Goal: Use online tool/utility: Utilize a website feature to perform a specific function

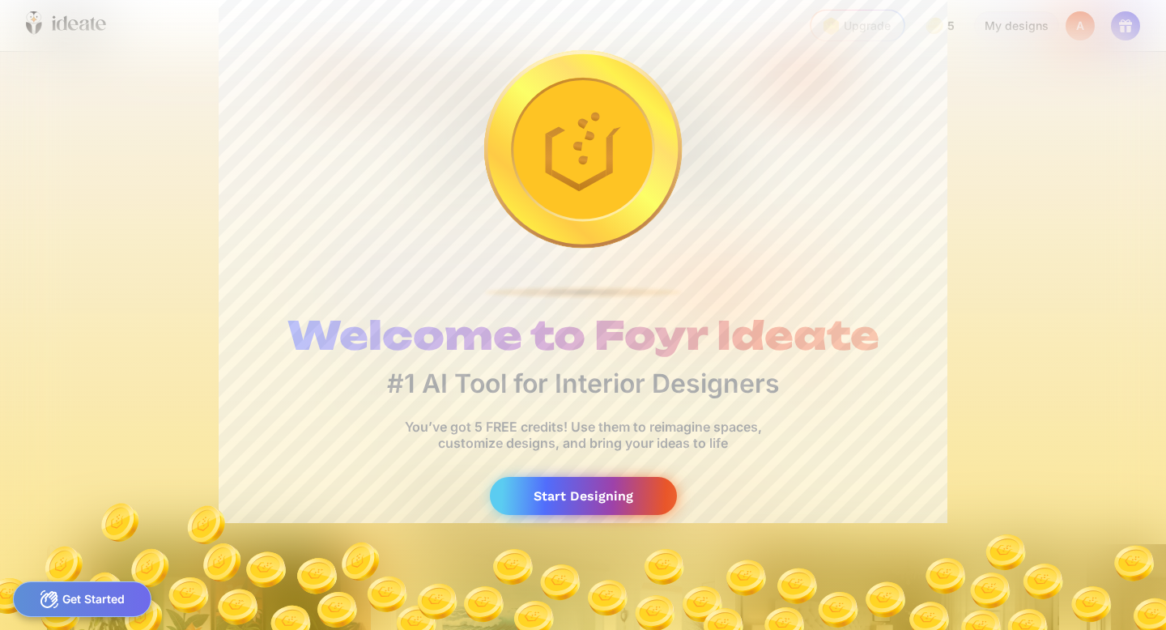
click at [577, 502] on div "Start Designing" at bounding box center [583, 496] width 187 height 38
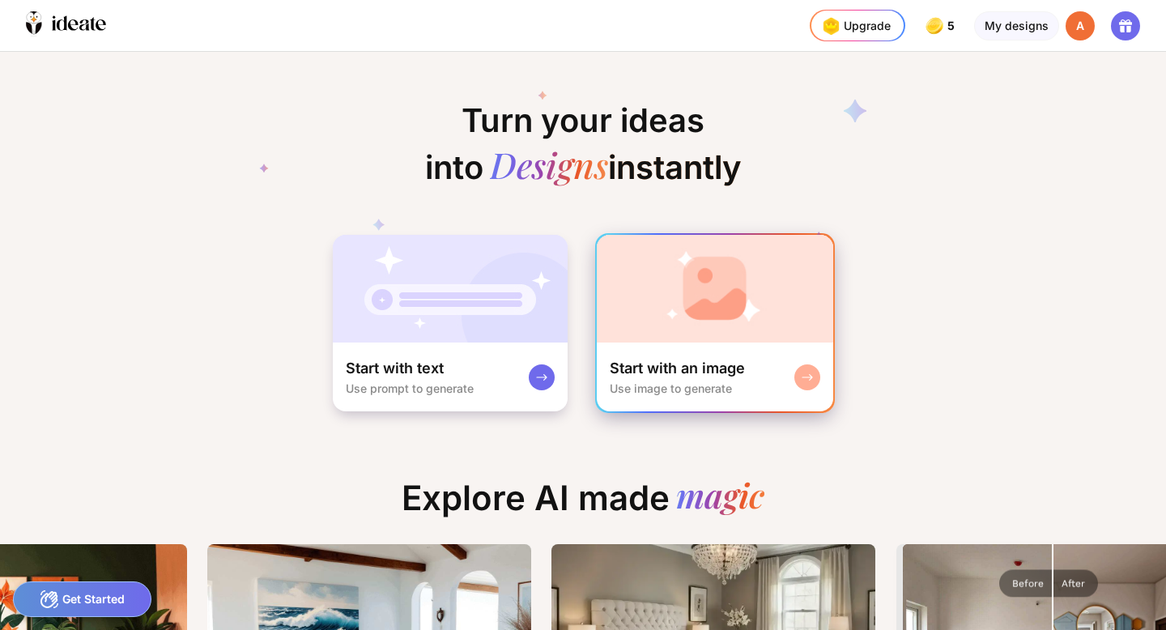
click at [806, 379] on rect at bounding box center [807, 377] width 13 height 13
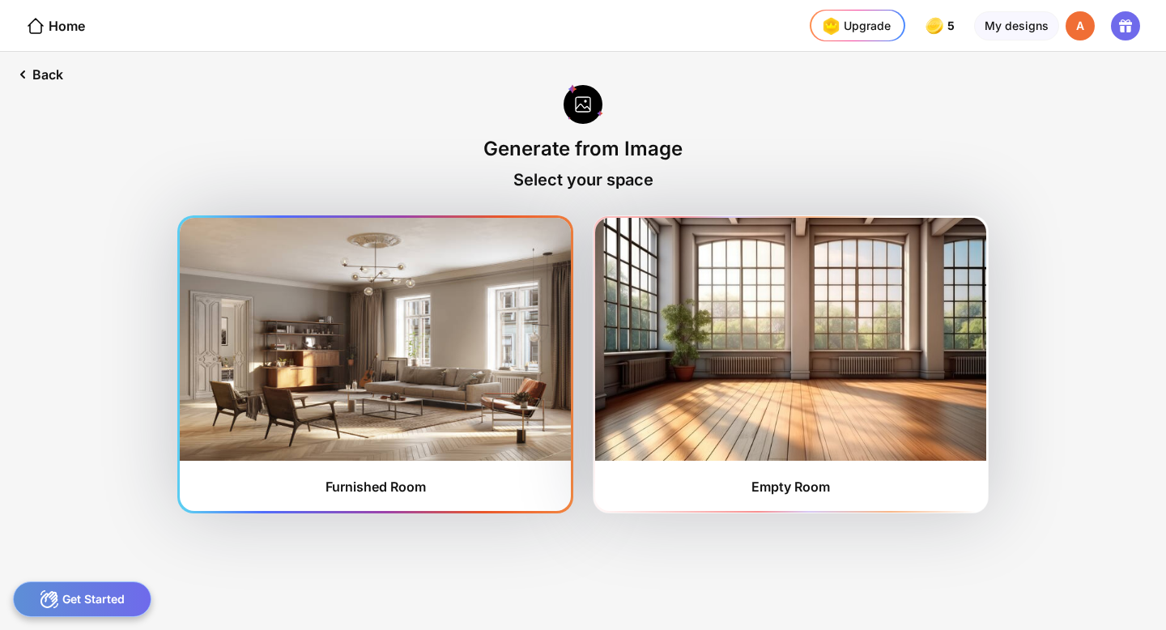
click at [360, 462] on div "Furnished Room" at bounding box center [375, 364] width 391 height 293
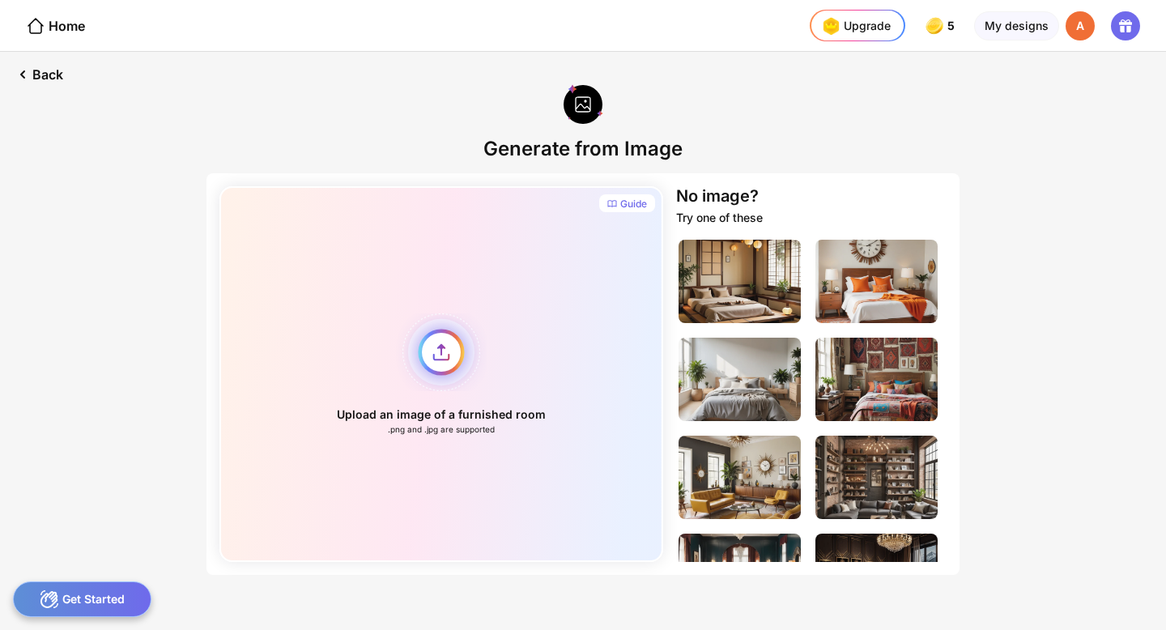
drag, startPoint x: 360, startPoint y: 462, endPoint x: 324, endPoint y: 511, distance: 60.7
click at [324, 511] on div "Upload an image of a furnished room .png and .jpg are supported" at bounding box center [441, 374] width 444 height 376
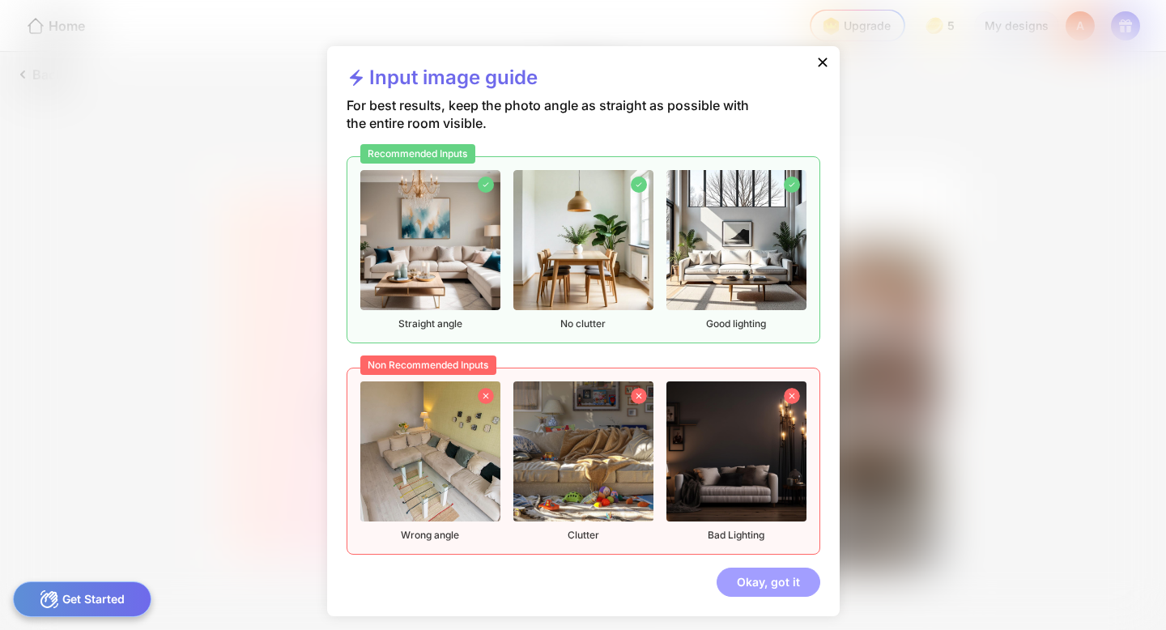
click at [768, 594] on div "Okay, got it" at bounding box center [769, 582] width 104 height 29
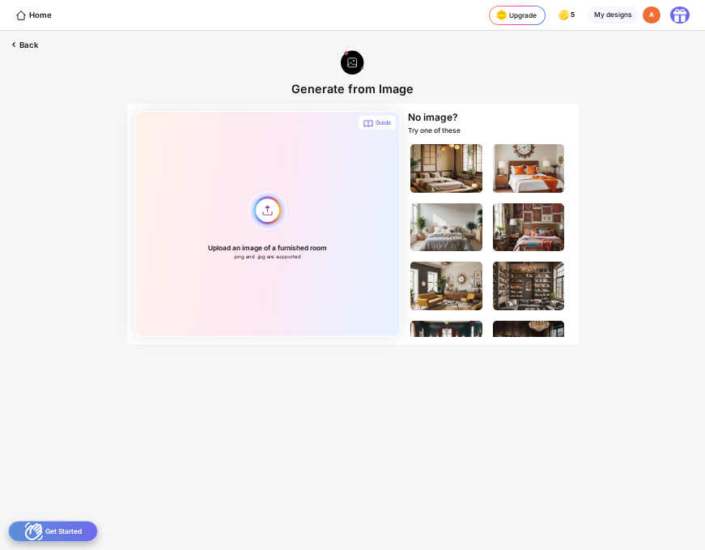
click at [268, 219] on div "Upload an image of a furnished room .png and .jpg are supported" at bounding box center [267, 223] width 266 height 225
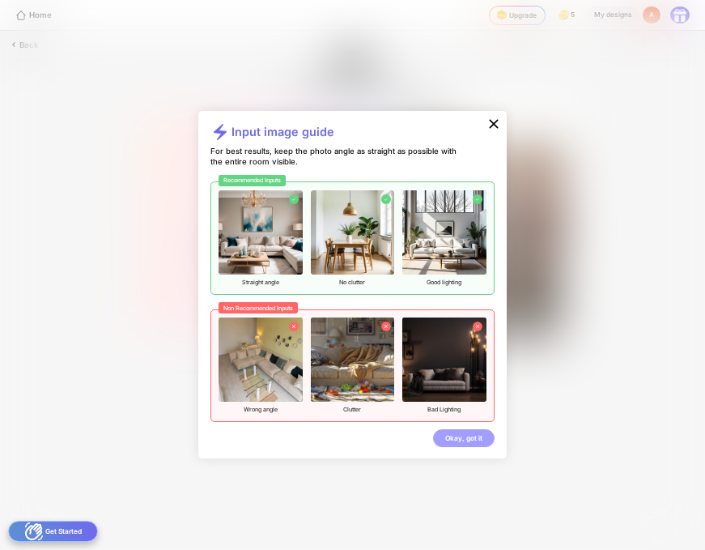
click at [467, 437] on div "Okay, got it" at bounding box center [464, 438] width 62 height 18
